Goal: Check status: Check status

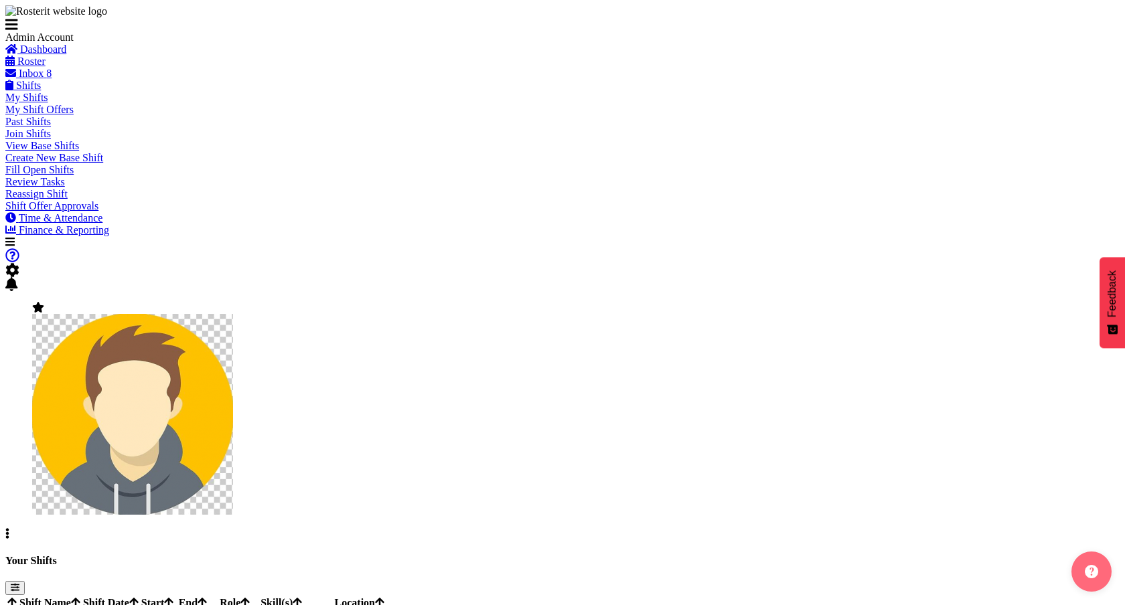
click at [46, 67] on span "Roster" at bounding box center [31, 61] width 28 height 11
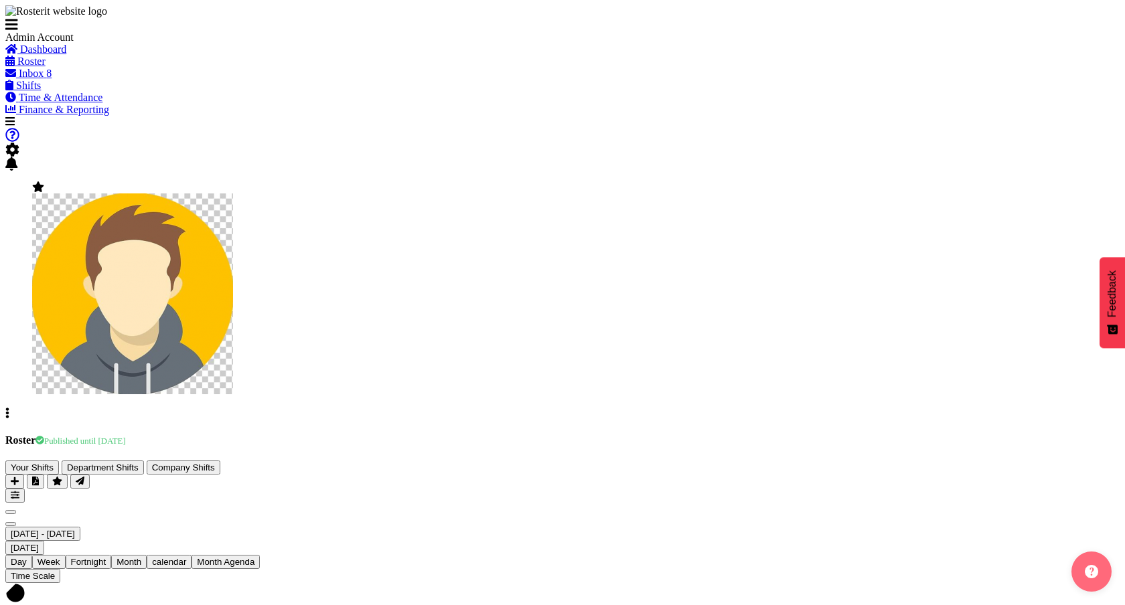
click at [487, 434] on div "Roster Published until Sep 28, 2025 Your Shifts Department Shifts Company Shift…" at bounding box center [562, 468] width 1114 height 68
click at [369, 434] on div "Roster Published until Sep 28, 2025 Your Shifts Department Shifts Company Shift…" at bounding box center [562, 468] width 1114 height 68
click at [11, 524] on span "Next" at bounding box center [11, 524] width 0 height 0
drag, startPoint x: 319, startPoint y: 85, endPoint x: 489, endPoint y: 93, distance: 170.2
click at [489, 434] on div "Roster Published until Sep 28, 2025 Your Shifts Department Shifts Company Shift…" at bounding box center [562, 468] width 1114 height 68
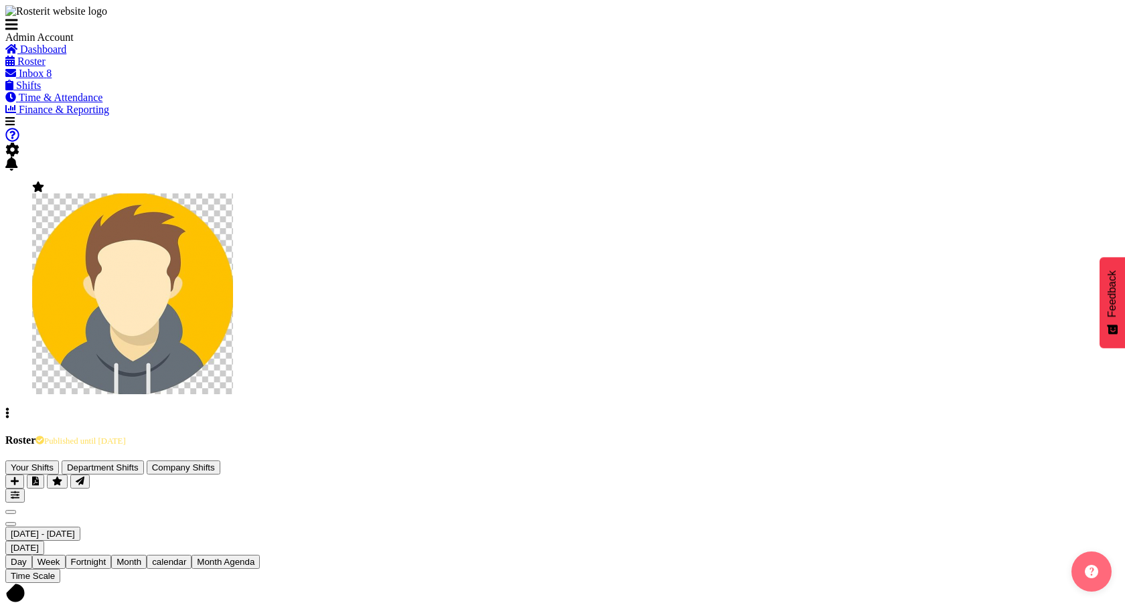
click at [44, 436] on icon at bounding box center [40, 440] width 8 height 8
click at [127, 436] on span "Published until [DATE]" at bounding box center [80, 440] width 91 height 9
